Goal: Check status: Check status

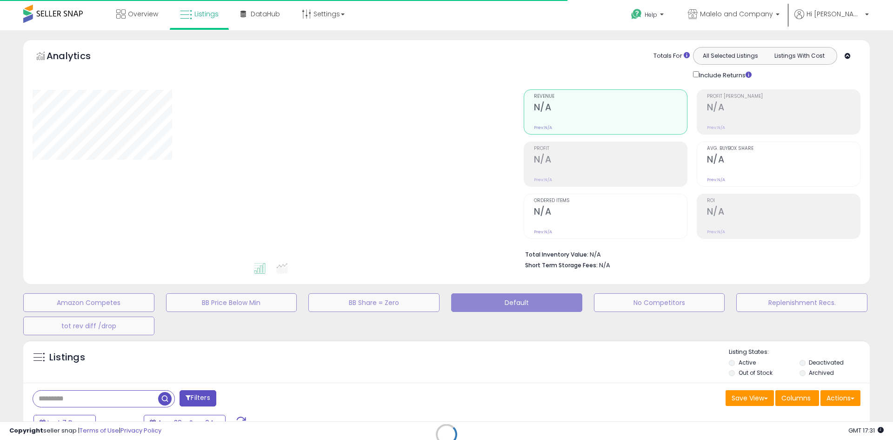
type input "**********"
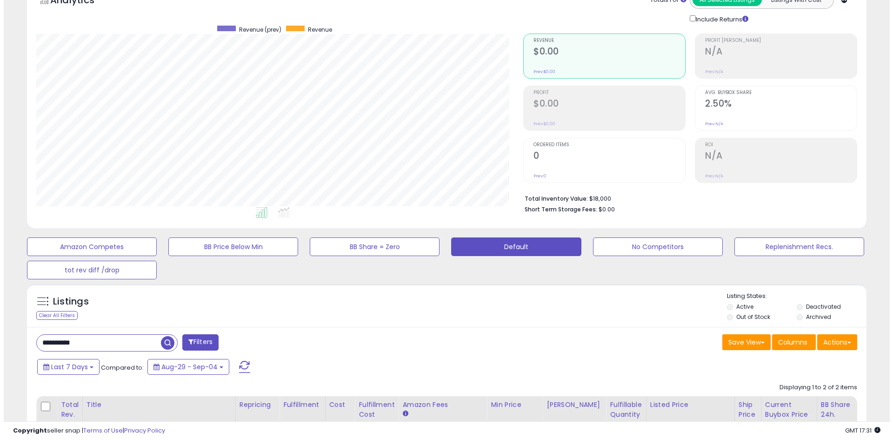
scroll to position [62, 0]
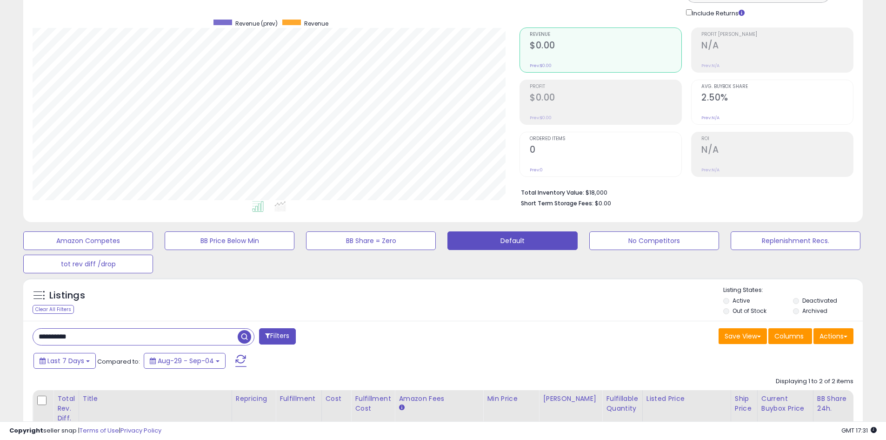
drag, startPoint x: 81, startPoint y: 338, endPoint x: 21, endPoint y: 346, distance: 59.6
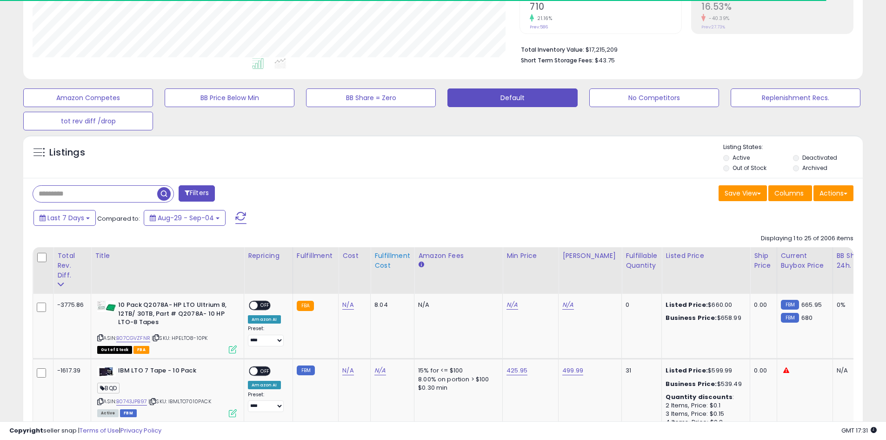
scroll to position [217, 0]
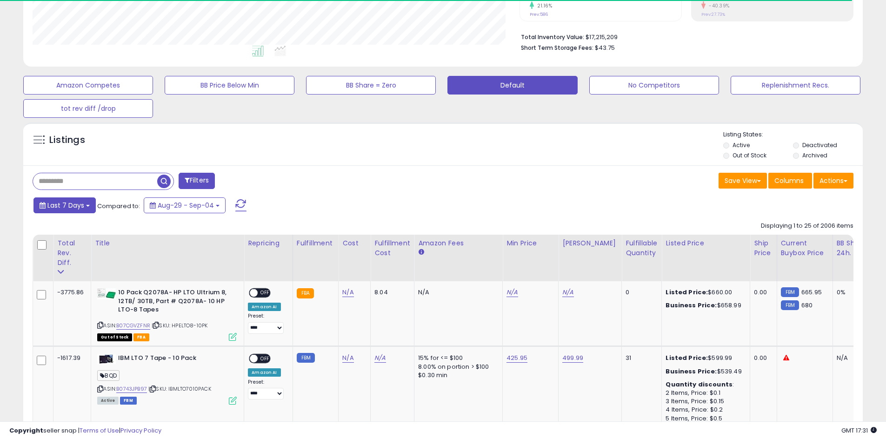
drag, startPoint x: 74, startPoint y: 199, endPoint x: 83, endPoint y: 215, distance: 18.5
click at [74, 199] on button "Last 7 Days" at bounding box center [65, 205] width 62 height 16
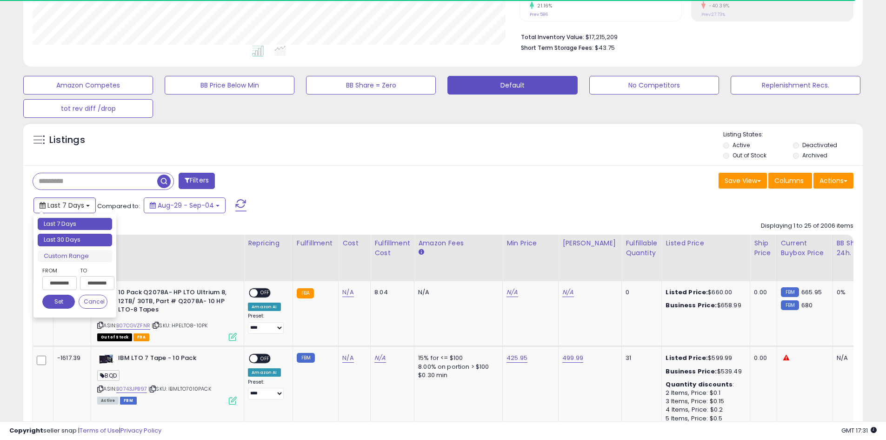
type input "**********"
click at [82, 243] on li "Last 30 Days" at bounding box center [75, 240] width 74 height 13
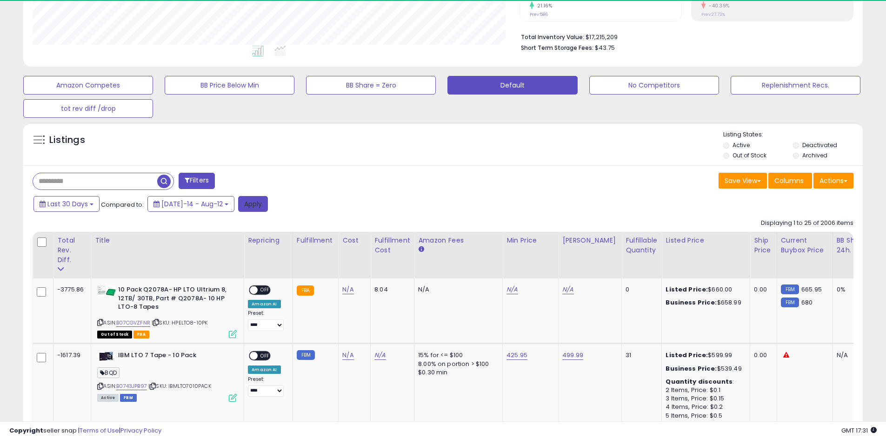
click at [246, 208] on button "Apply" at bounding box center [253, 204] width 30 height 16
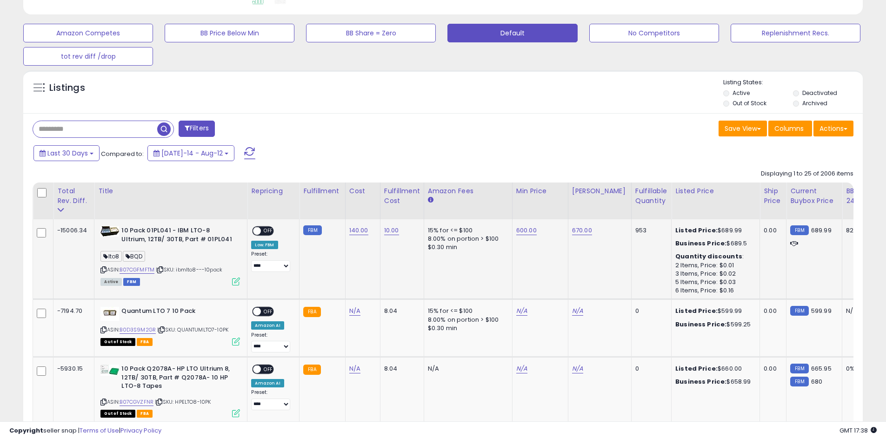
scroll to position [271, 0]
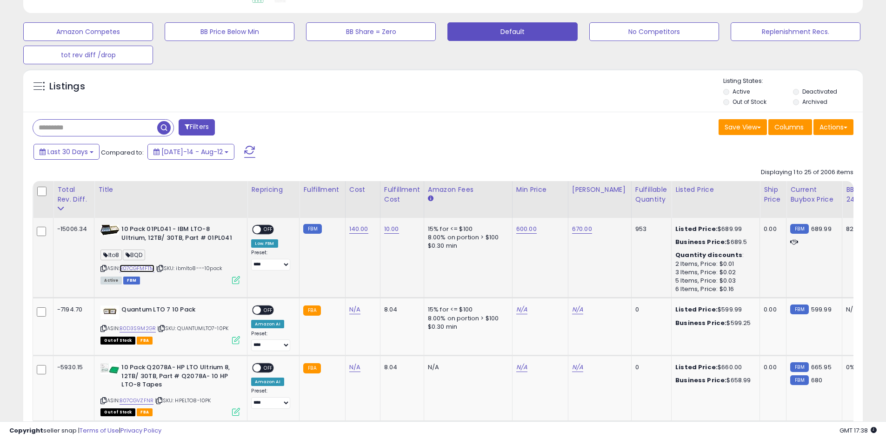
click at [151, 266] on link "B07CGFMFTM" at bounding box center [137, 268] width 35 height 8
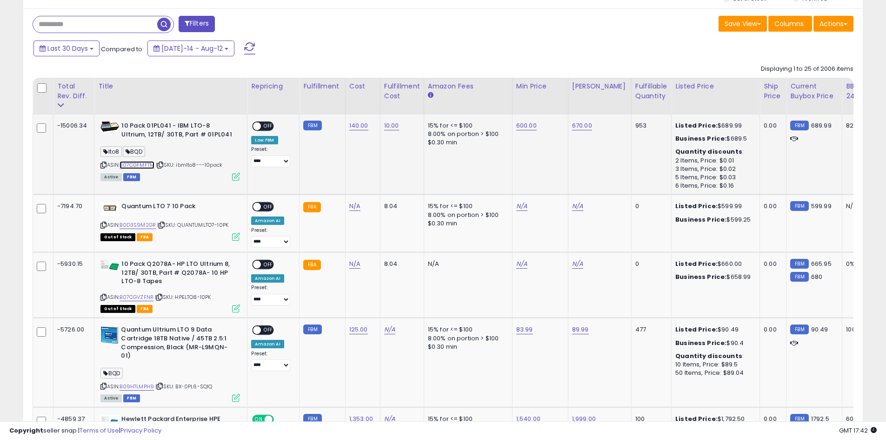
scroll to position [426, 0]
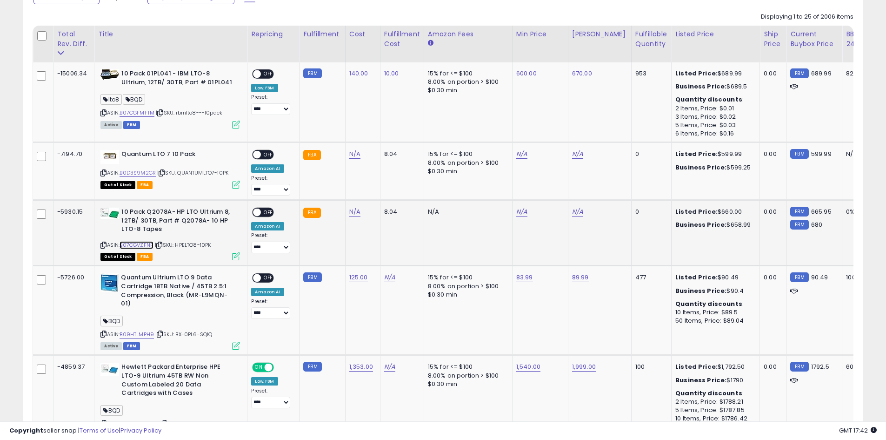
click at [145, 245] on link "B07CGVZFNR" at bounding box center [137, 245] width 34 height 8
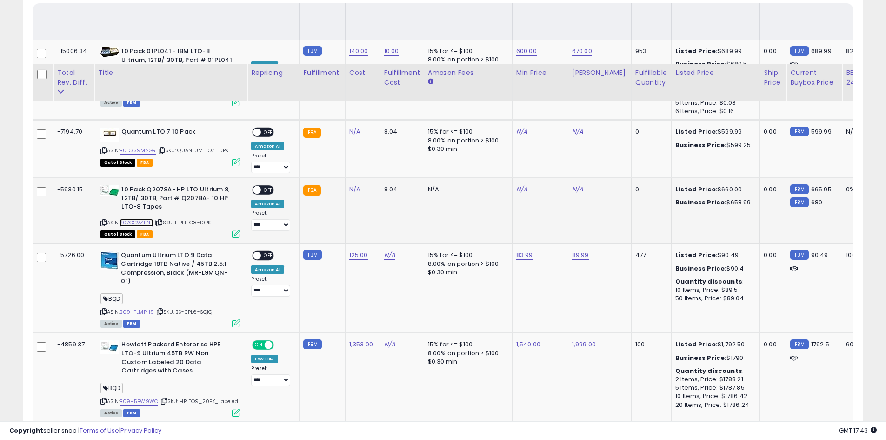
scroll to position [519, 0]
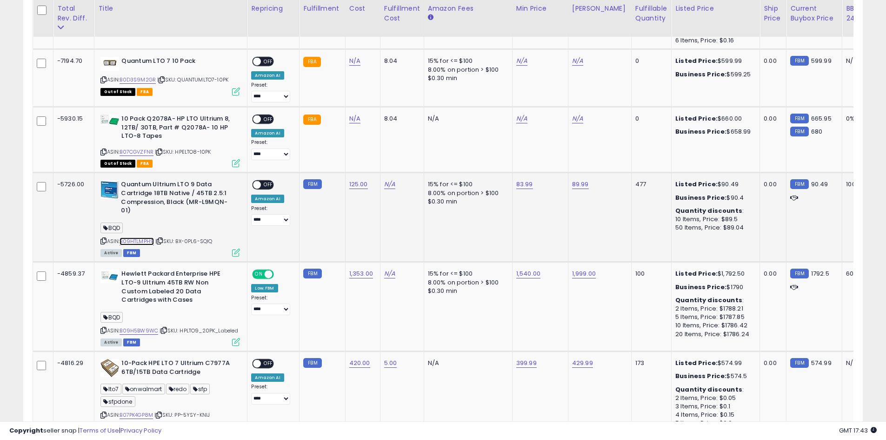
click at [148, 239] on link "B09HTLMPH9" at bounding box center [137, 241] width 34 height 8
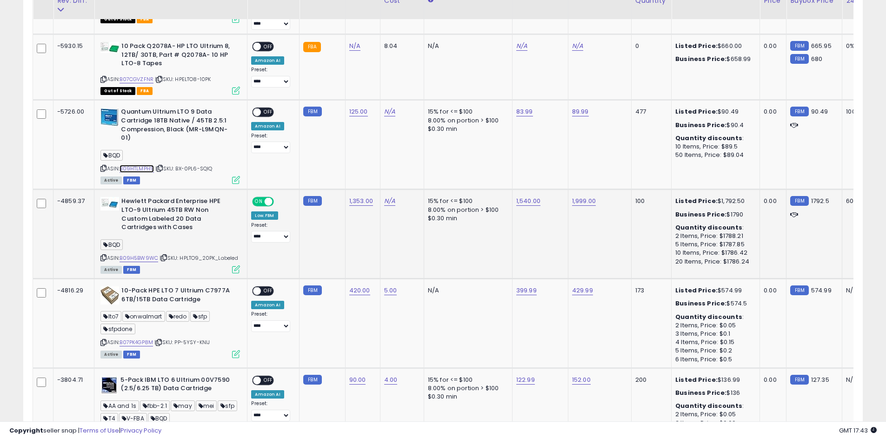
scroll to position [612, 0]
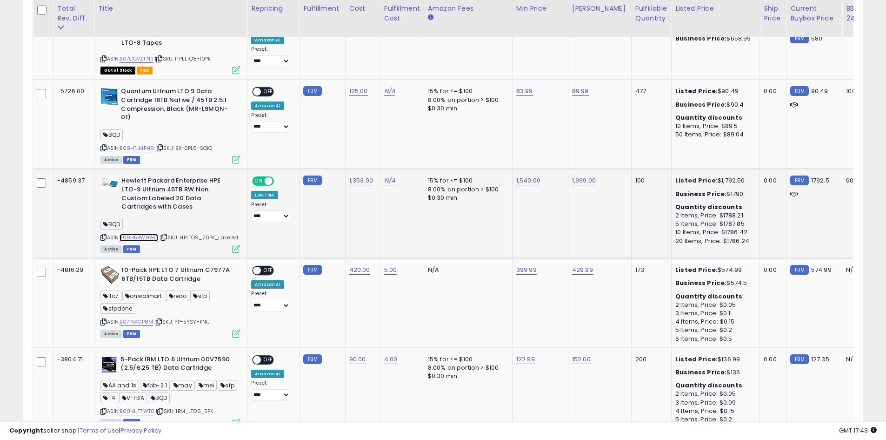
click at [143, 236] on link "B09H5BW9WC" at bounding box center [139, 238] width 39 height 8
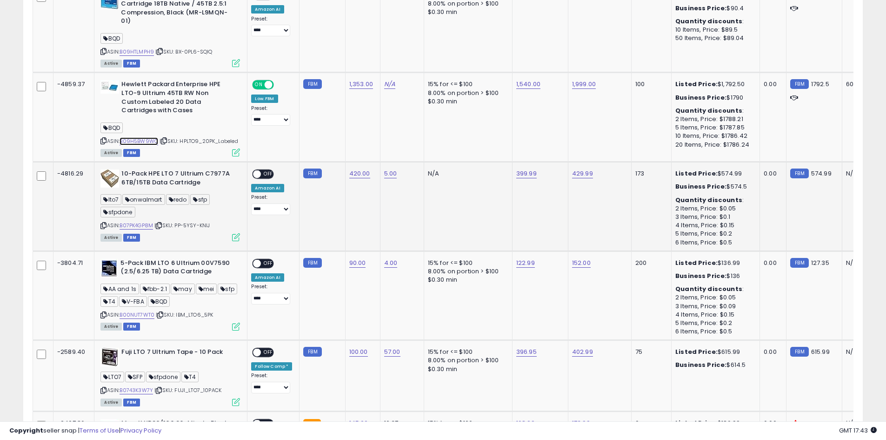
scroll to position [736, 0]
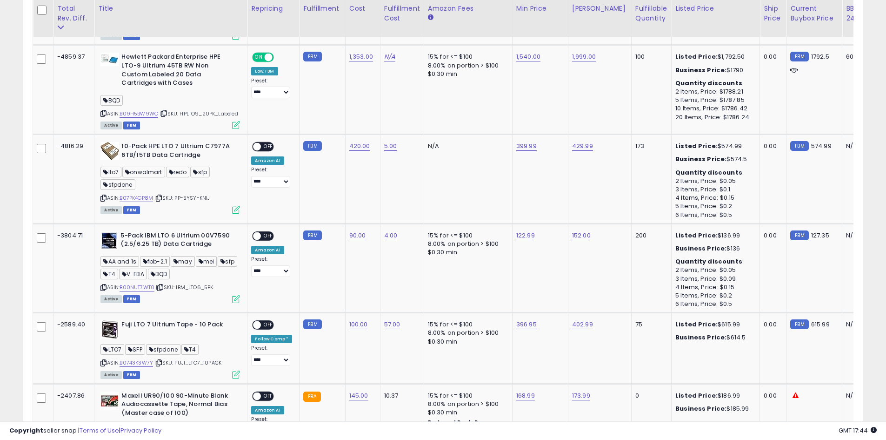
click at [657, 428] on div "Copyright seller snap | Terms of Use | Privacy Policy GMT 17:44 Authorization r…" at bounding box center [443, 430] width 886 height 19
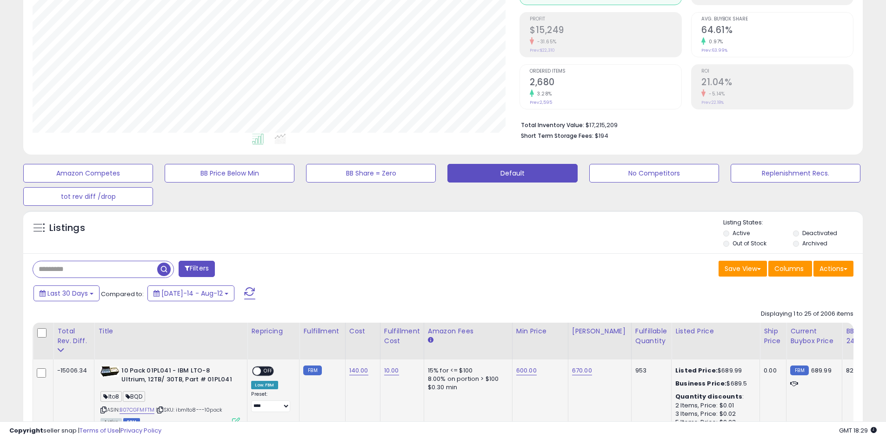
scroll to position [208, 0]
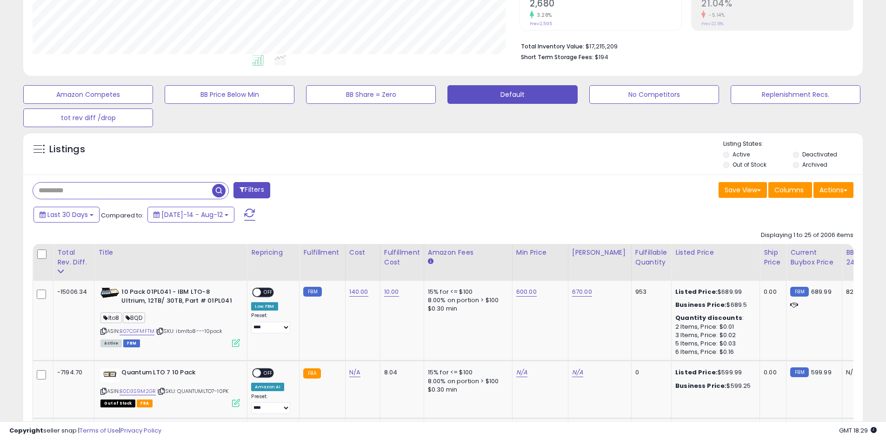
click at [64, 186] on input "text" at bounding box center [122, 190] width 179 height 16
paste input "**********"
type input "**********"
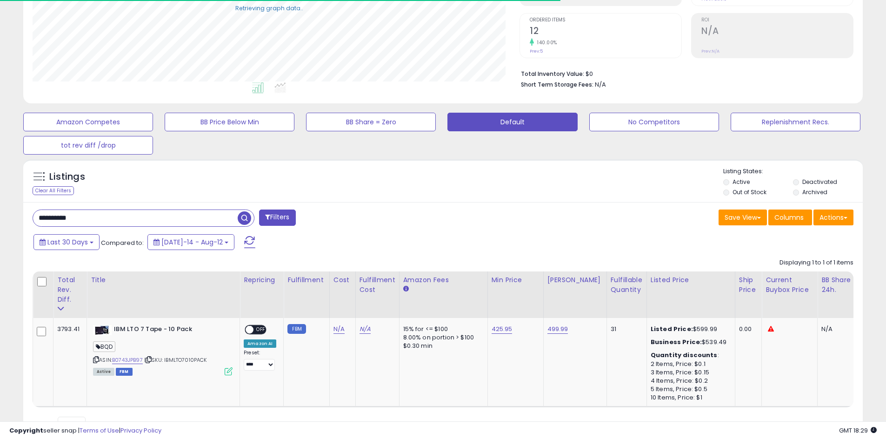
scroll to position [227, 0]
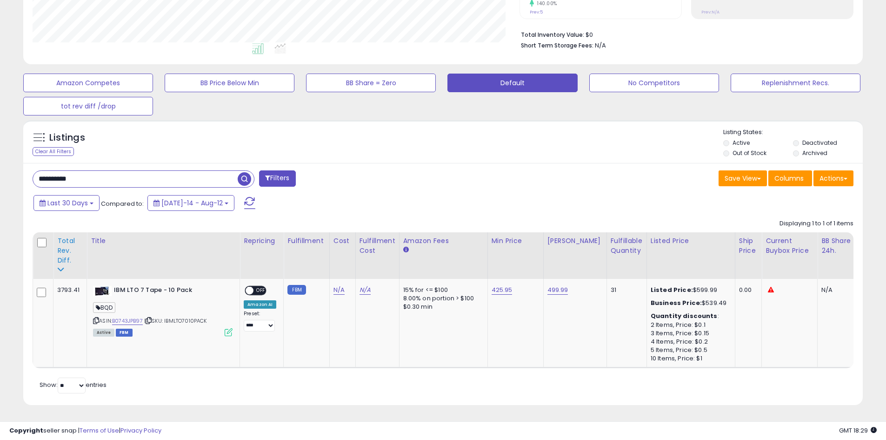
click at [68, 242] on div "Total Rev. Diff." at bounding box center [70, 250] width 26 height 29
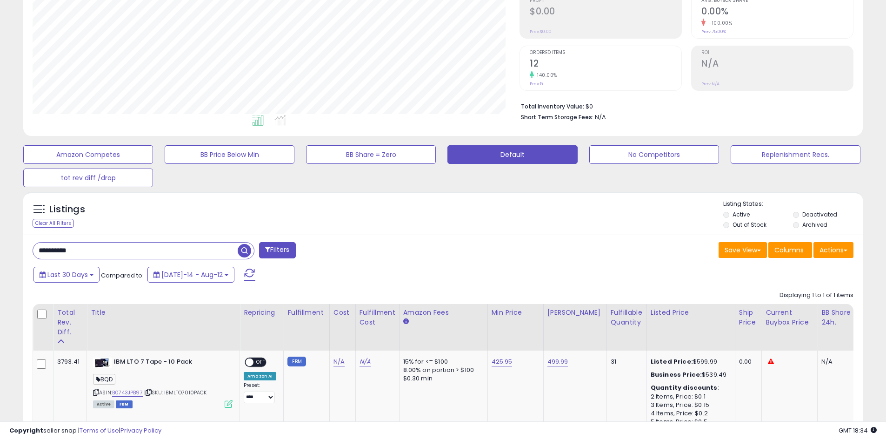
scroll to position [186, 0]
